Goal: Information Seeking & Learning: Find specific fact

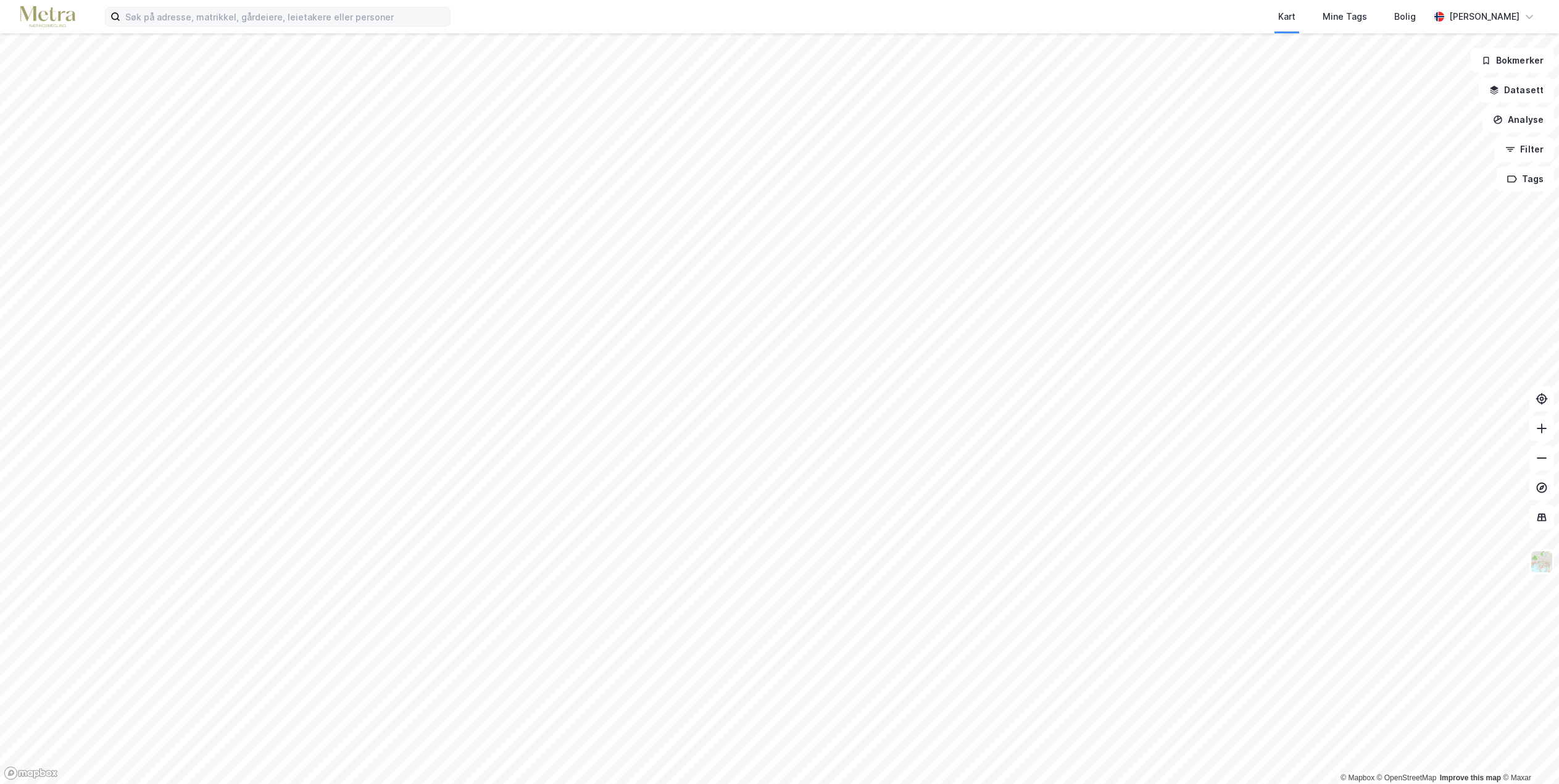
click at [321, 7] on label at bounding box center [278, 17] width 346 height 20
click at [321, 8] on input at bounding box center [285, 17] width 330 height 18
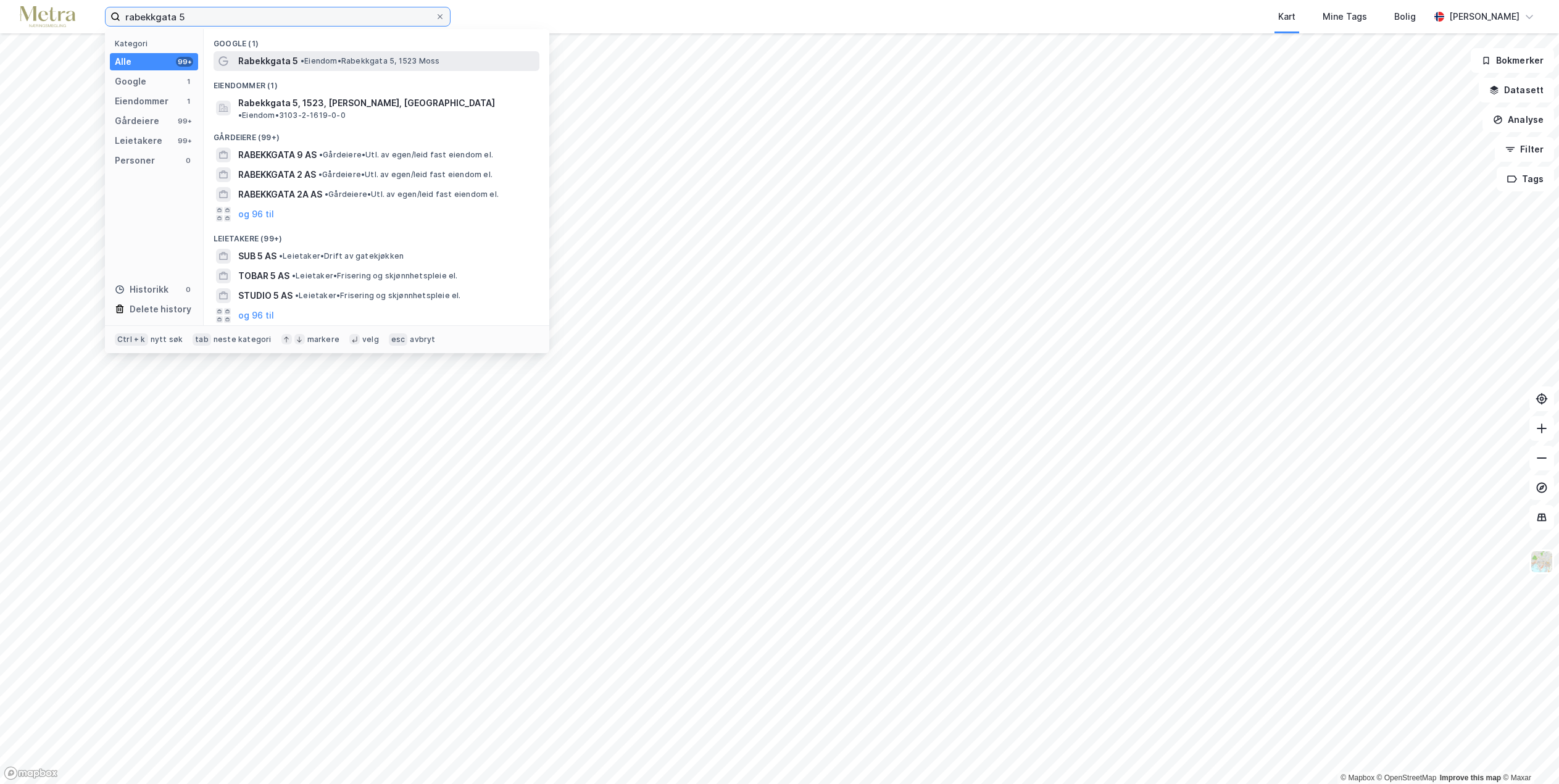
type input "rabekkgata 5"
click at [327, 51] on div "Rabekkgata 5 • [PERSON_NAME] 5, 1523 [PERSON_NAME]" at bounding box center [377, 61] width 326 height 20
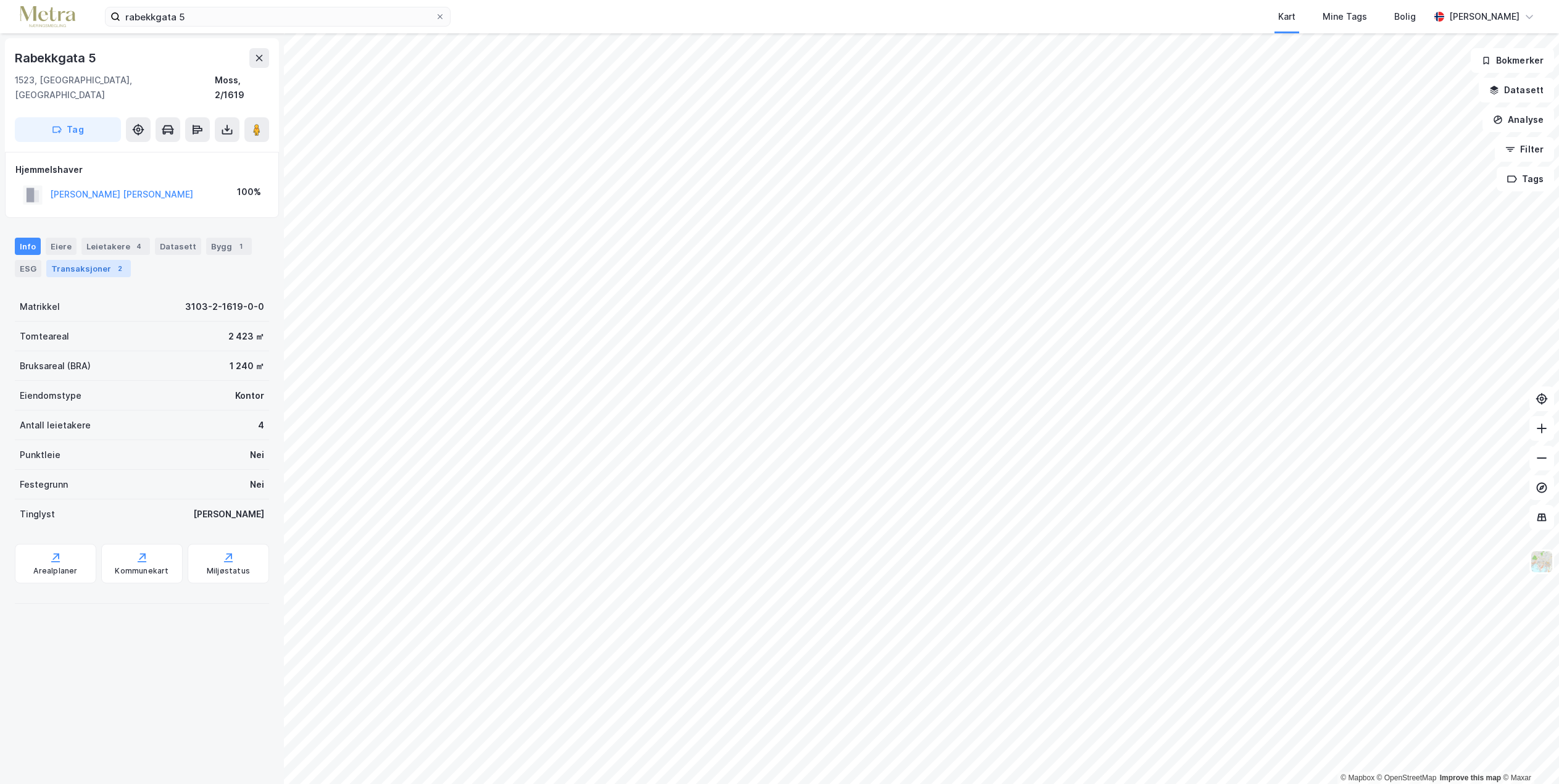
click at [109, 260] on div "Transaksjoner 2" at bounding box center [88, 268] width 84 height 18
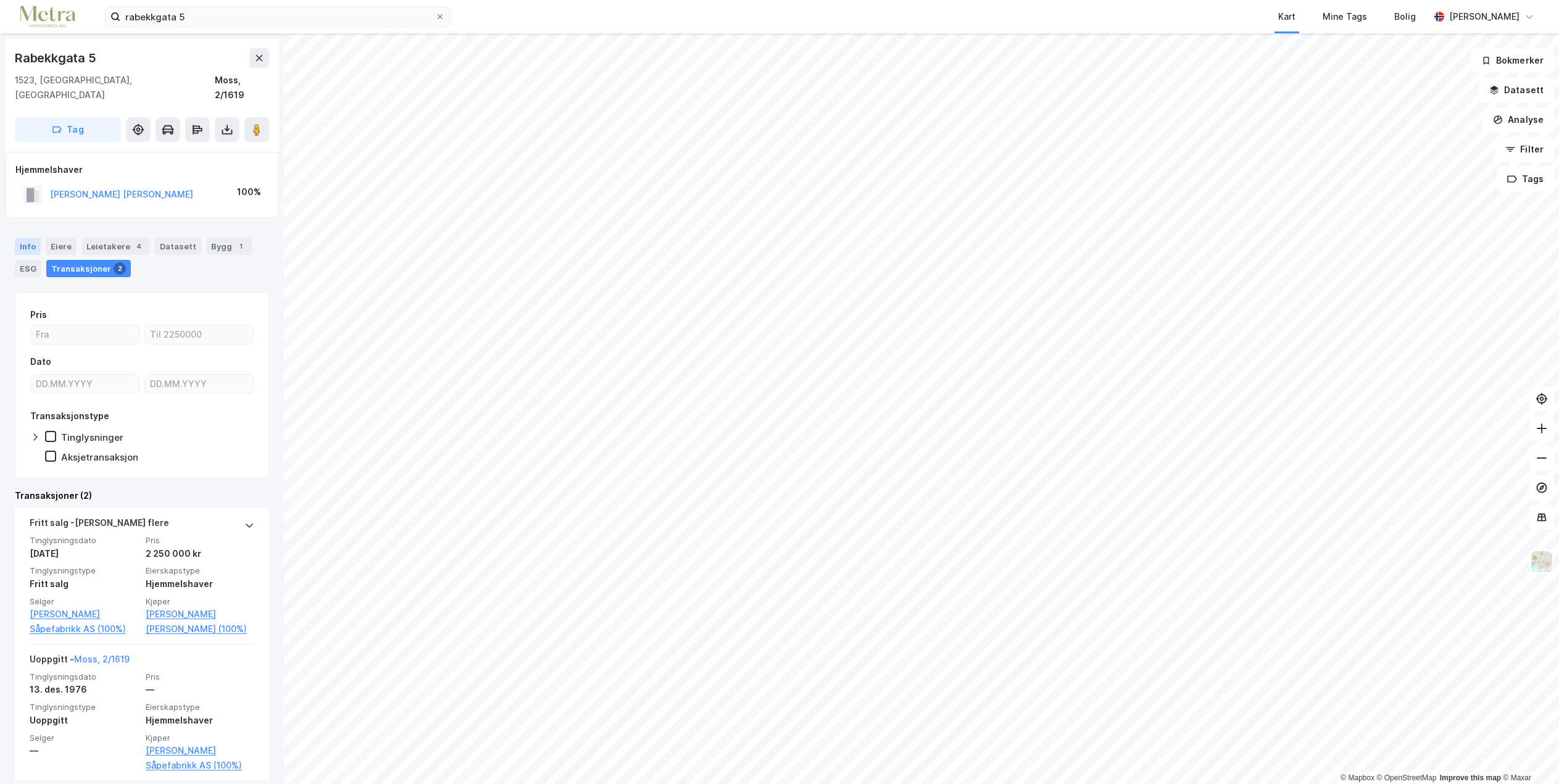
click at [15, 237] on div "Info" at bounding box center [27, 246] width 26 height 18
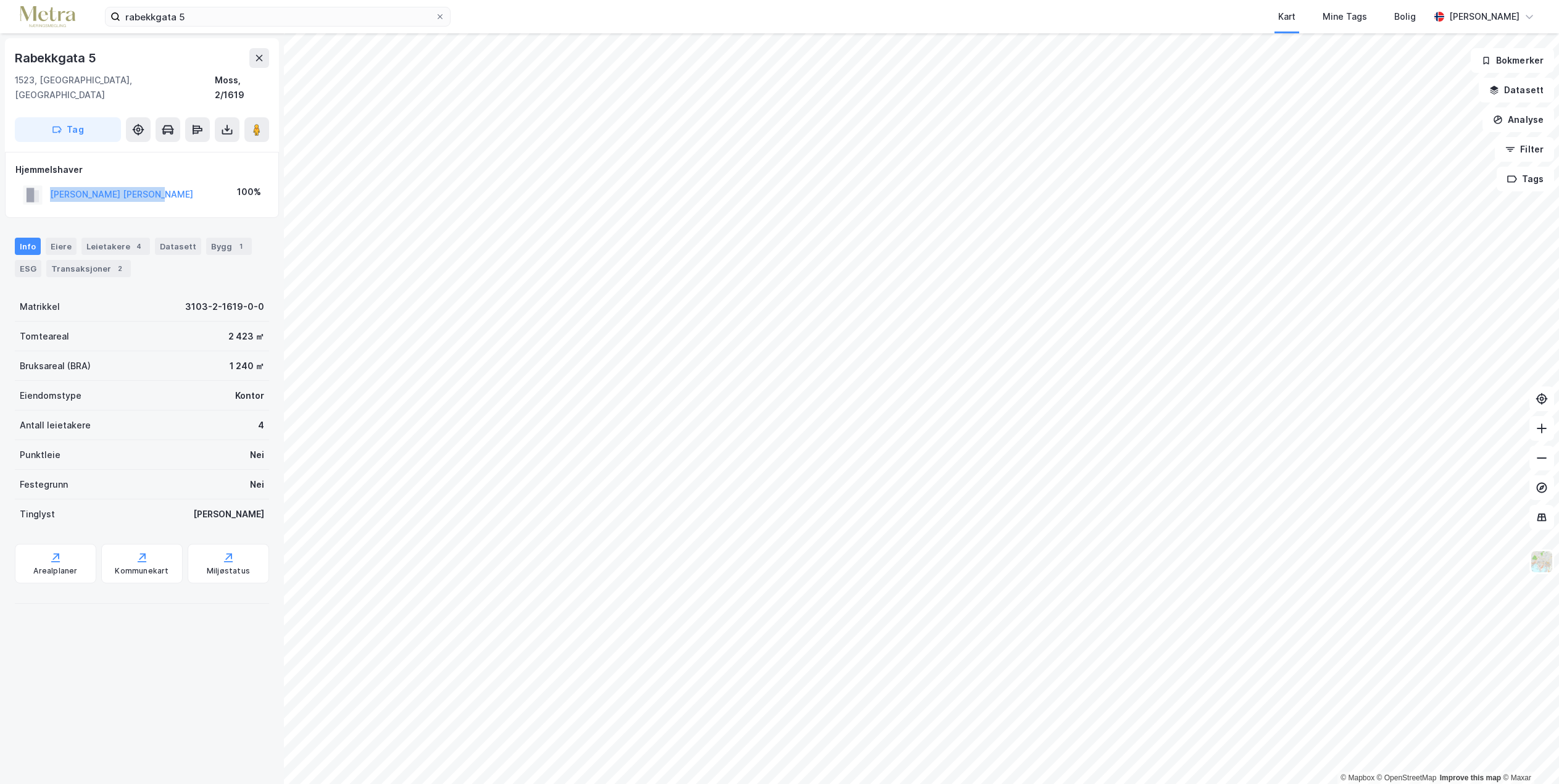
drag, startPoint x: 191, startPoint y: 180, endPoint x: 50, endPoint y: 186, distance: 141.1
click at [50, 186] on div "[PERSON_NAME] [PERSON_NAME] 100%" at bounding box center [142, 194] width 253 height 25
copy button "[PERSON_NAME] [PERSON_NAME]"
